Goal: Obtain resource: Download file/media

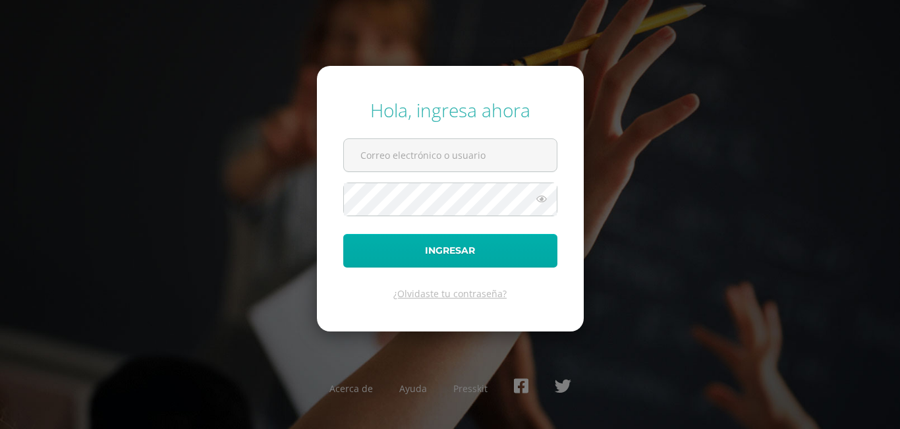
type input "[PERSON_NAME][EMAIL_ADDRESS][PERSON_NAME][DOMAIN_NAME]"
click at [464, 251] on button "Ingresar" at bounding box center [450, 251] width 214 height 34
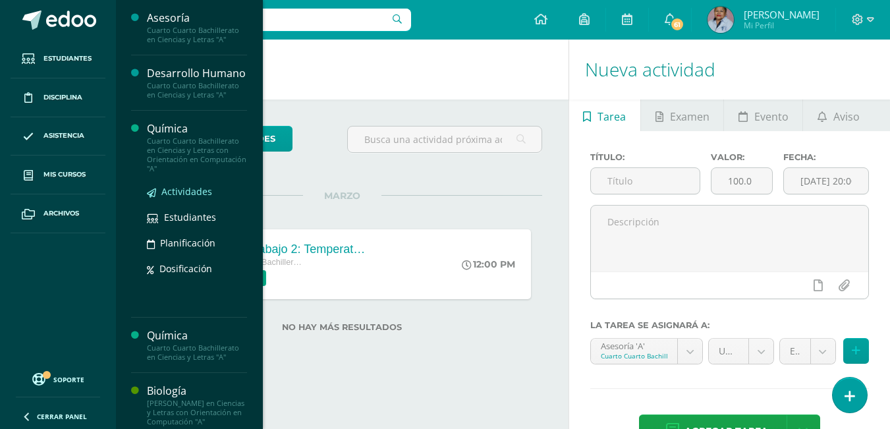
click at [179, 198] on span "Actividades" at bounding box center [186, 191] width 51 height 13
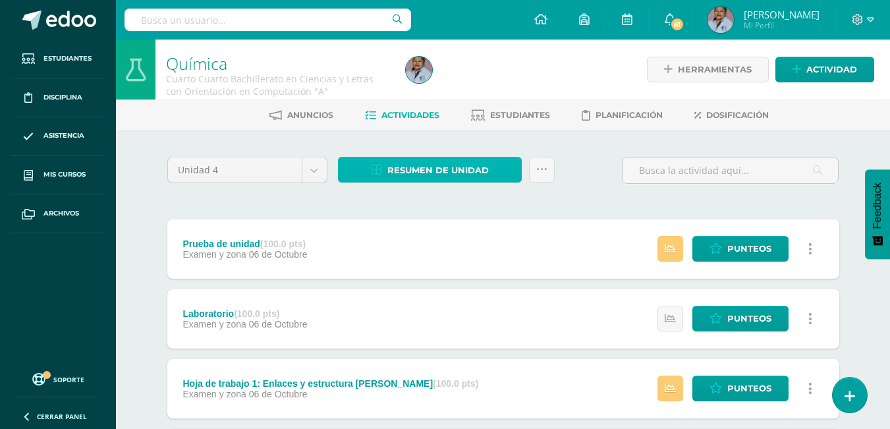
click at [449, 171] on span "Resumen de unidad" at bounding box center [437, 170] width 101 height 24
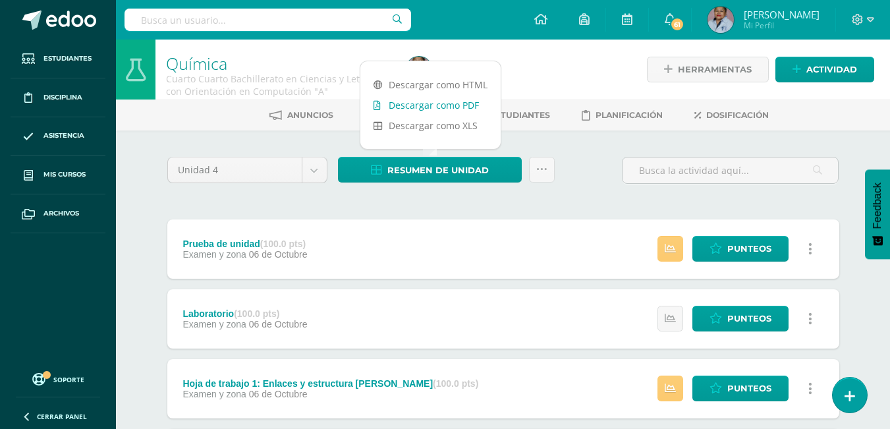
click at [453, 107] on link "Descargar como PDF" at bounding box center [430, 105] width 140 height 20
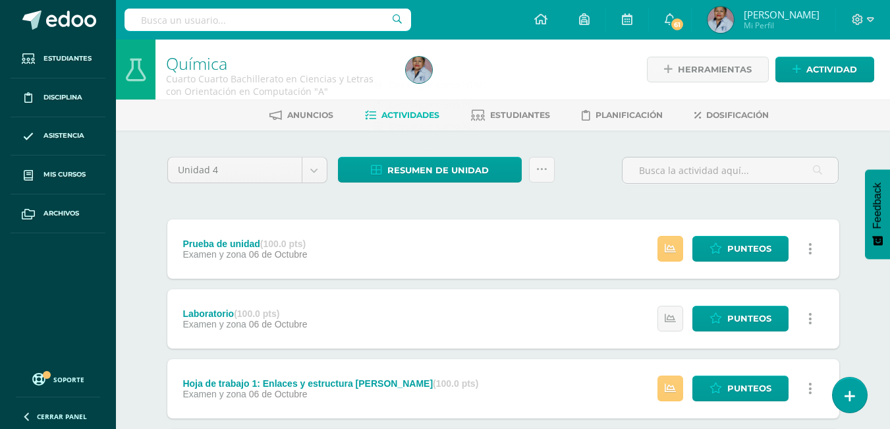
click at [590, 202] on div "Unidad 4 Unidad 1 Unidad 2 Unidad 3 Unidad 4 Resumen de unidad Enviar punteos a…" at bounding box center [503, 388] width 682 height 462
